Goal: Find specific page/section: Find specific page/section

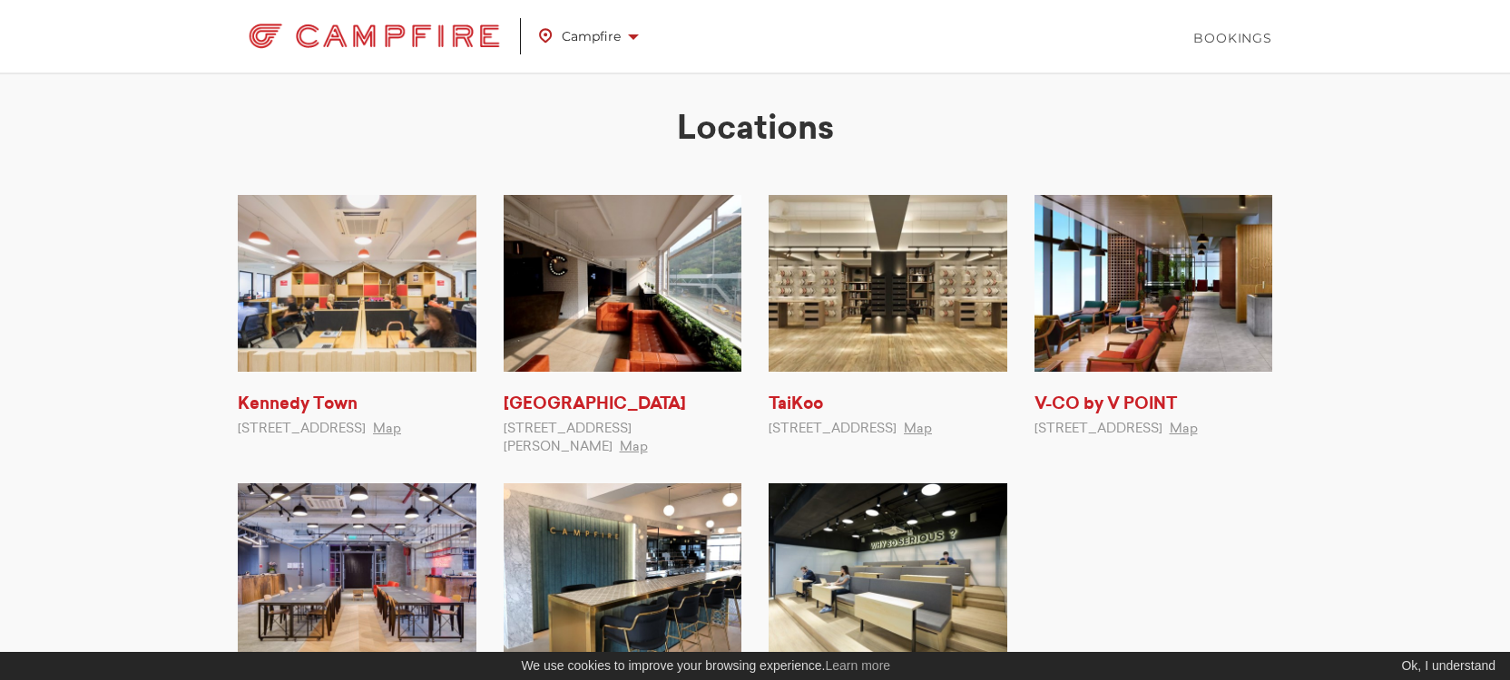
click at [630, 36] on span at bounding box center [633, 36] width 11 height 5
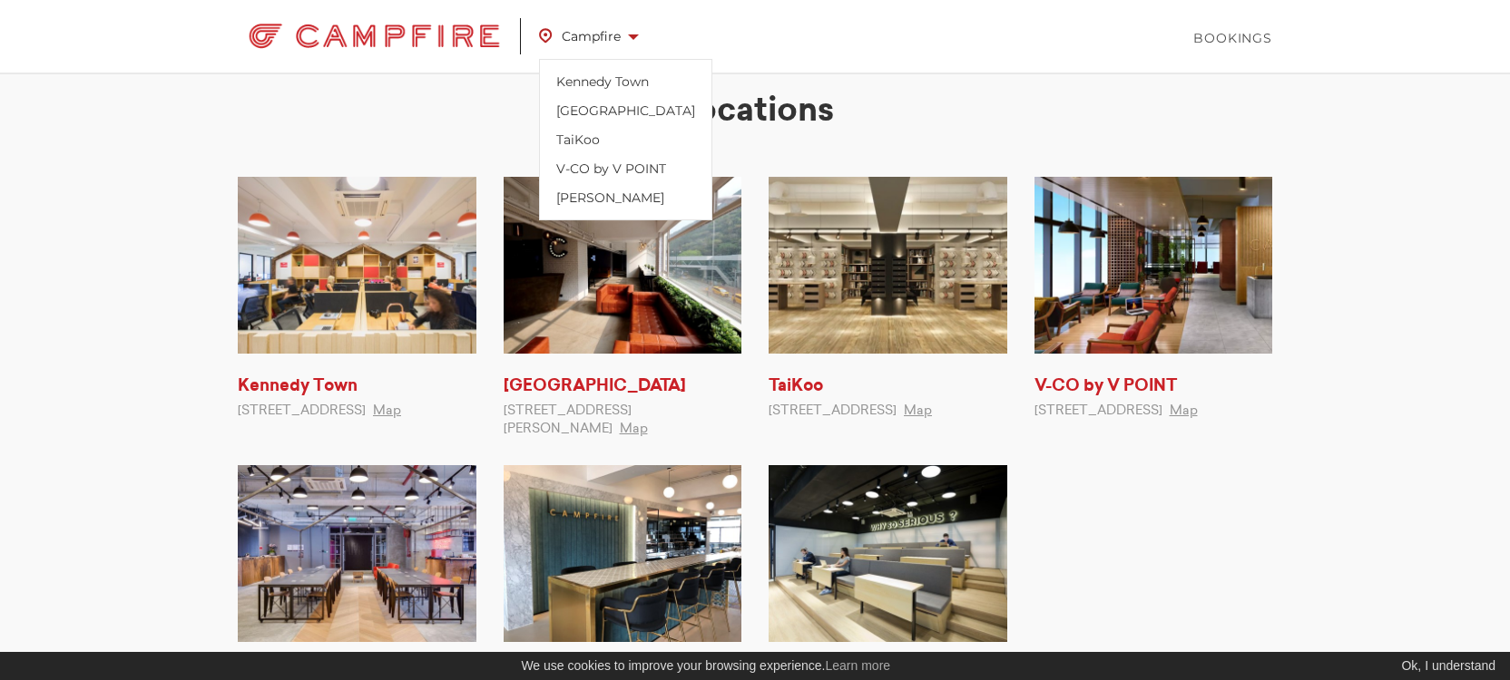
scroll to position [20, 0]
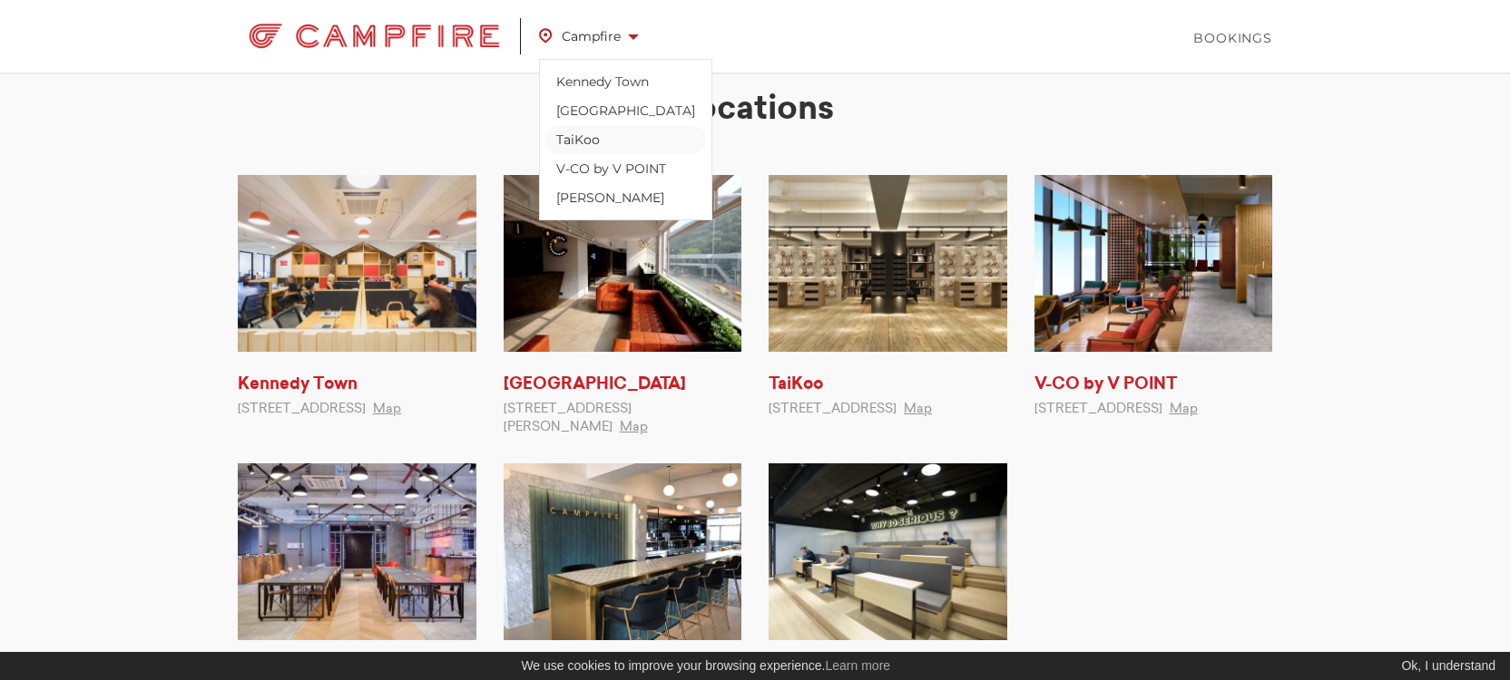
click at [580, 136] on link "TaiKoo" at bounding box center [625, 139] width 161 height 29
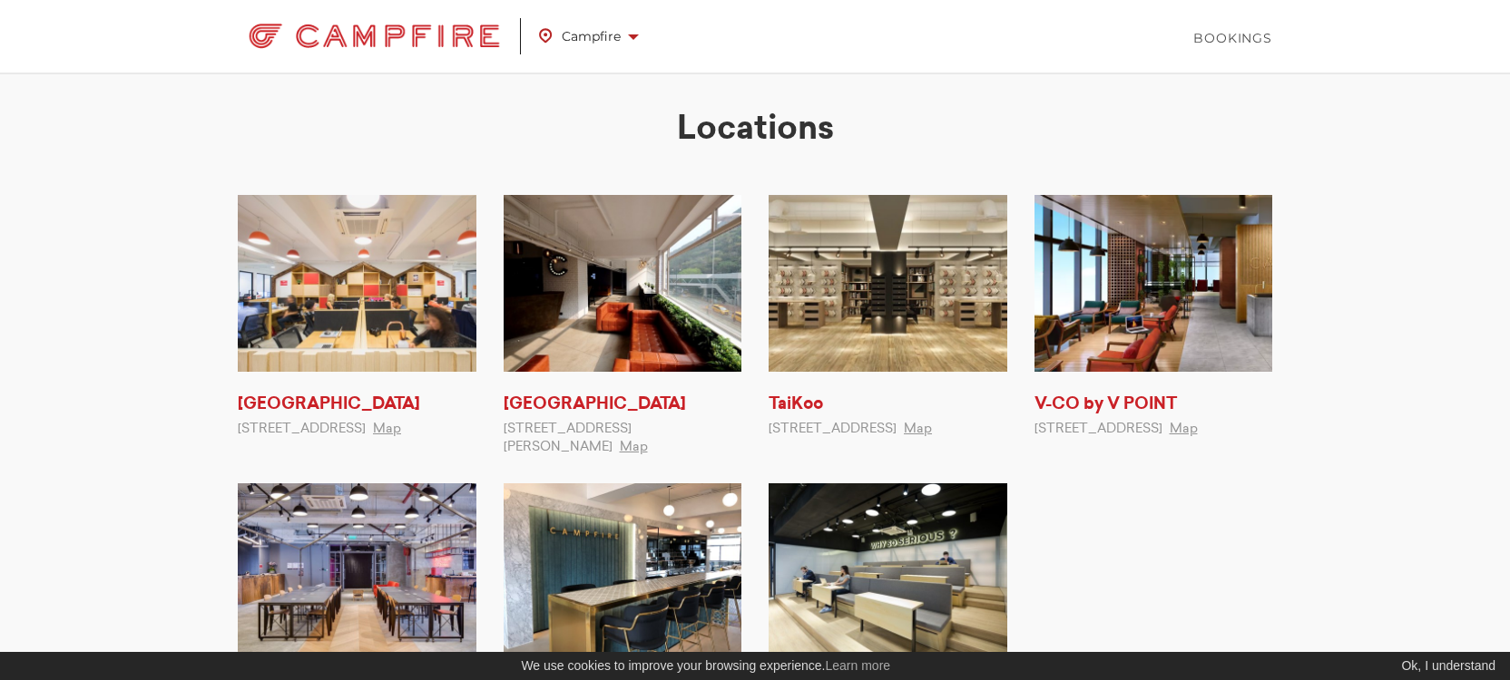
scroll to position [20, 0]
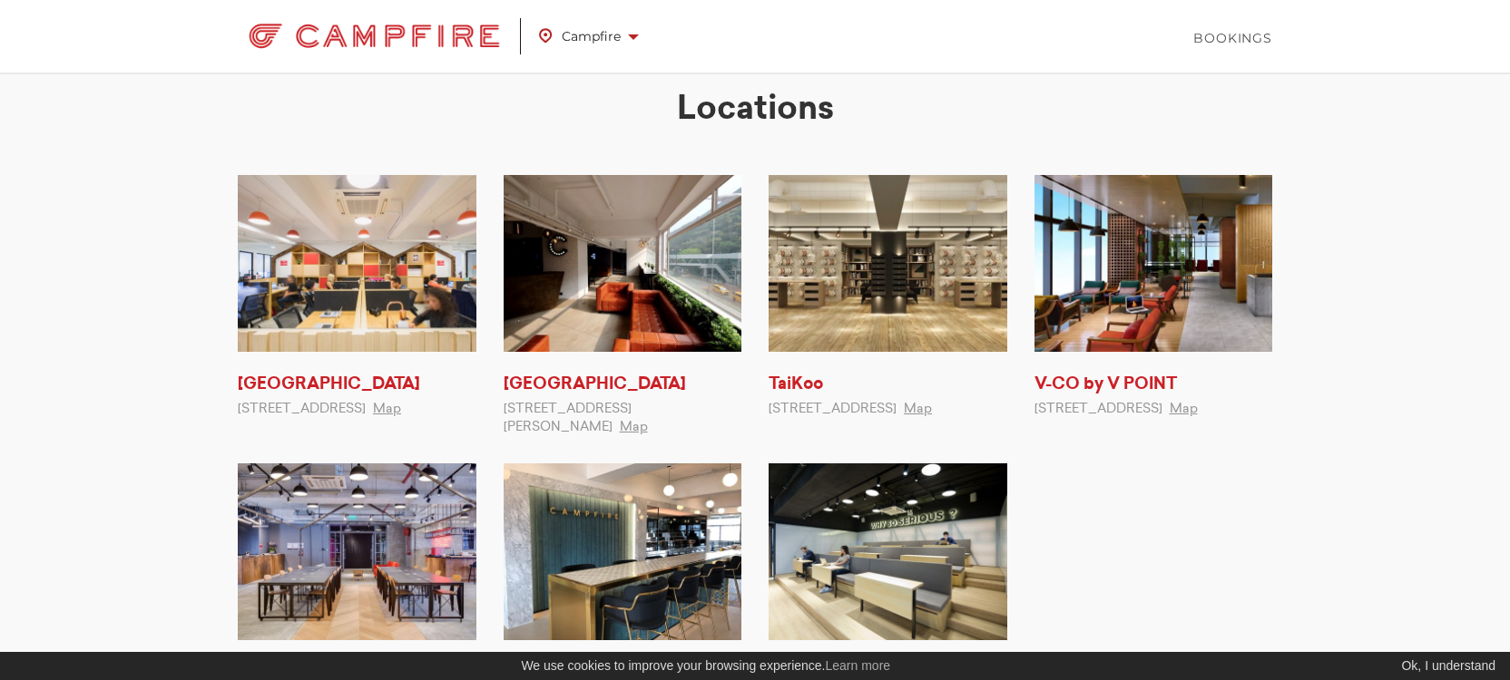
click at [894, 324] on img at bounding box center [887, 263] width 239 height 177
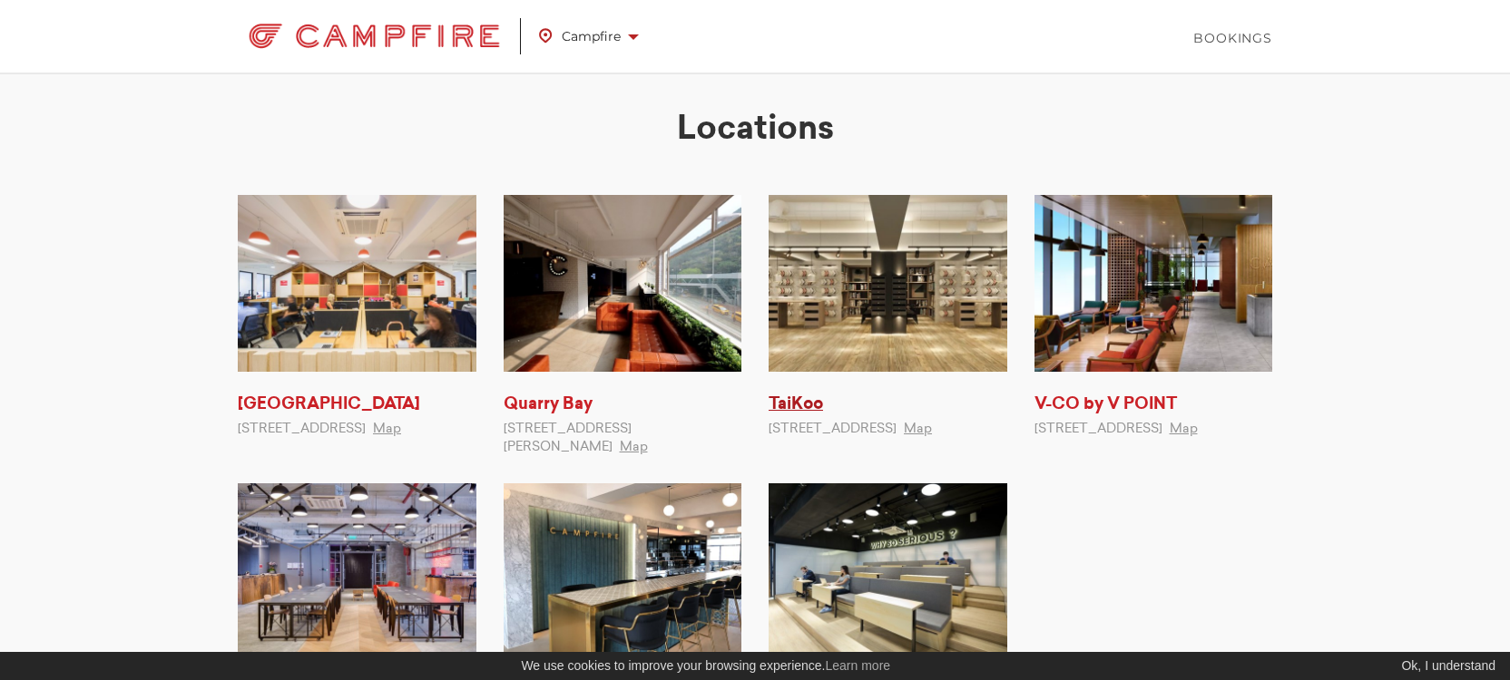
scroll to position [20, 0]
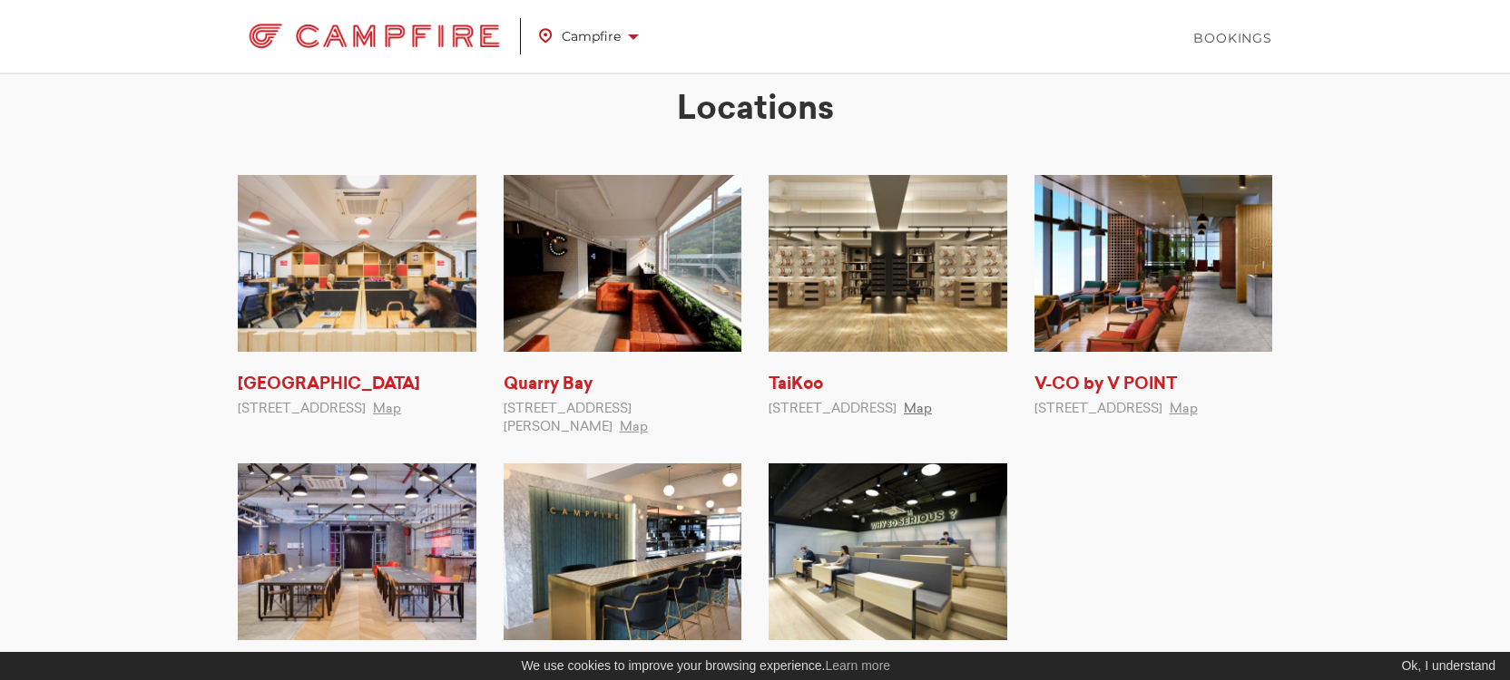
click at [932, 416] on link "Map" at bounding box center [918, 409] width 28 height 13
click at [652, 260] on img at bounding box center [623, 263] width 239 height 177
